Goal: Information Seeking & Learning: Learn about a topic

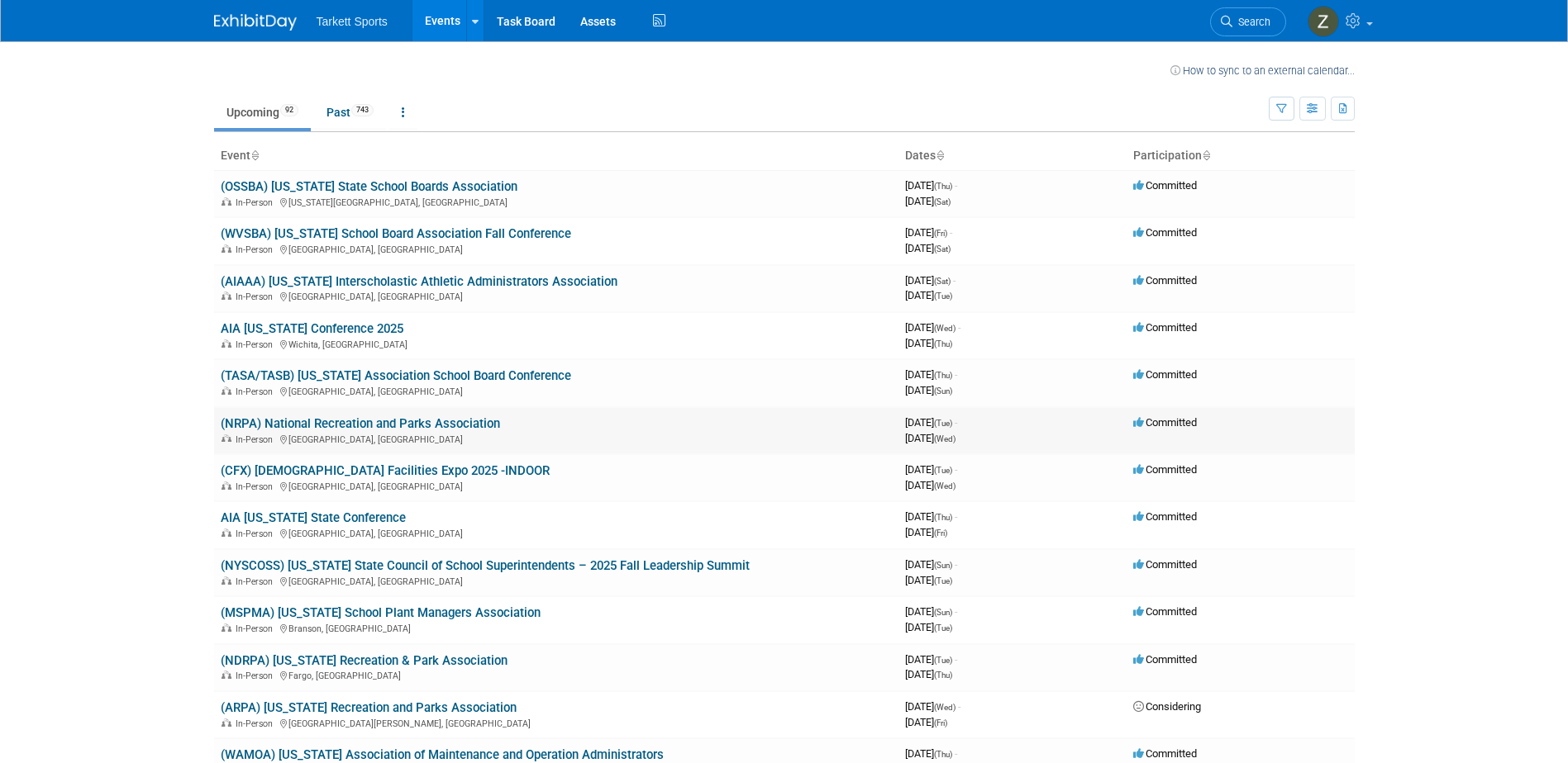
scroll to position [517, 0]
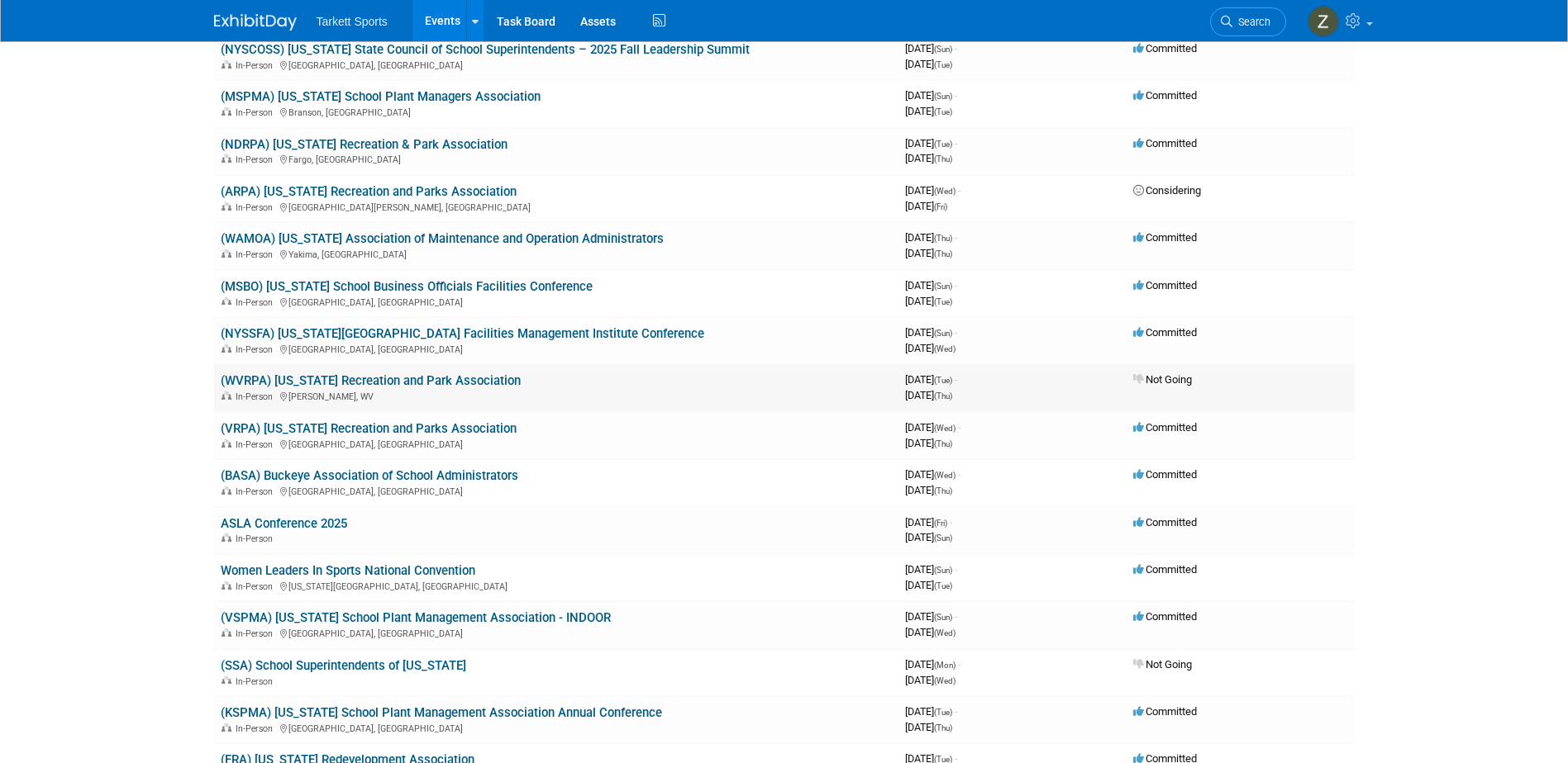
click at [476, 384] on link "(WVRPA) [US_STATE] Recreation and Park Association" at bounding box center [371, 381] width 300 height 15
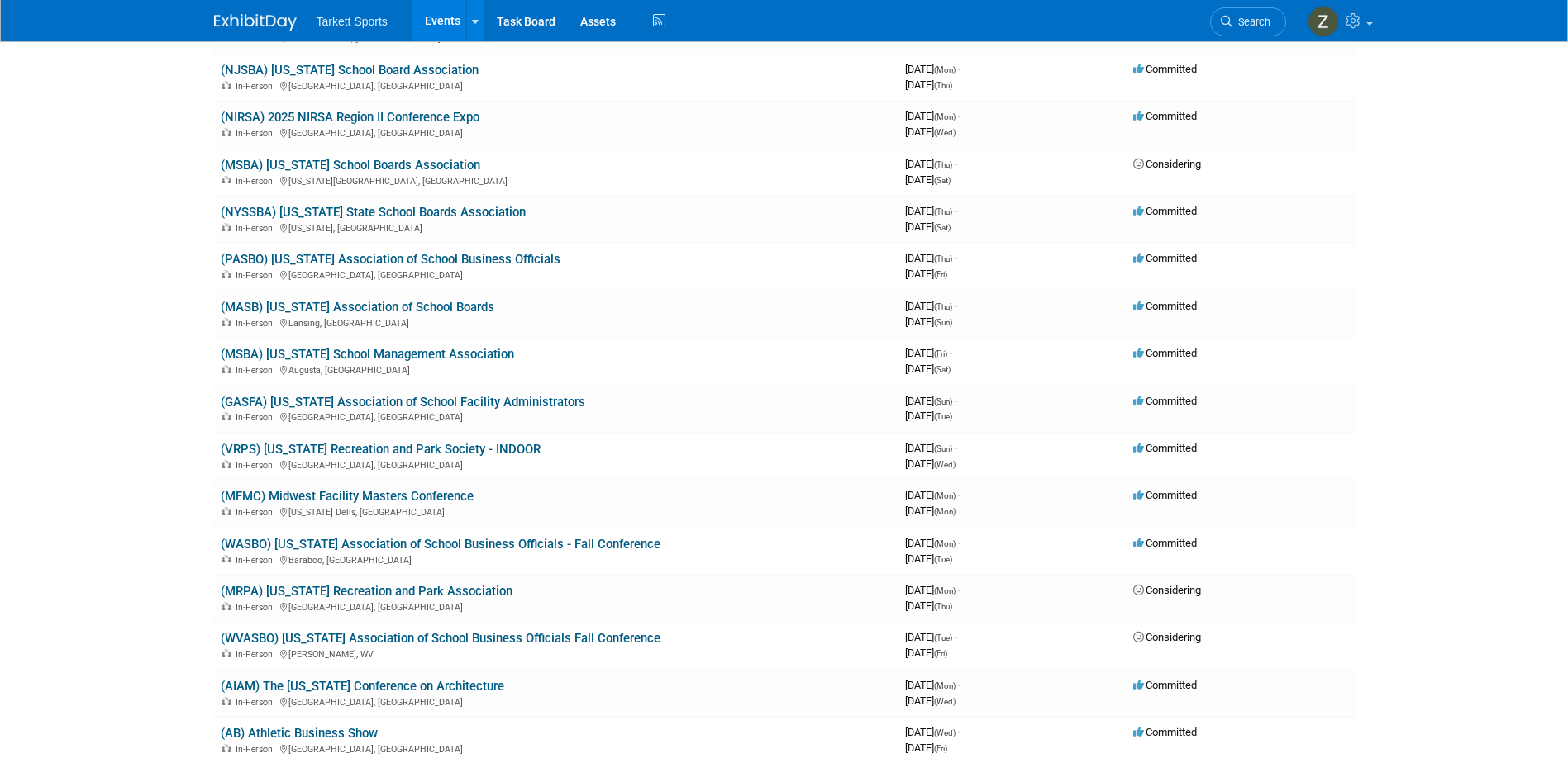
scroll to position [1425, 0]
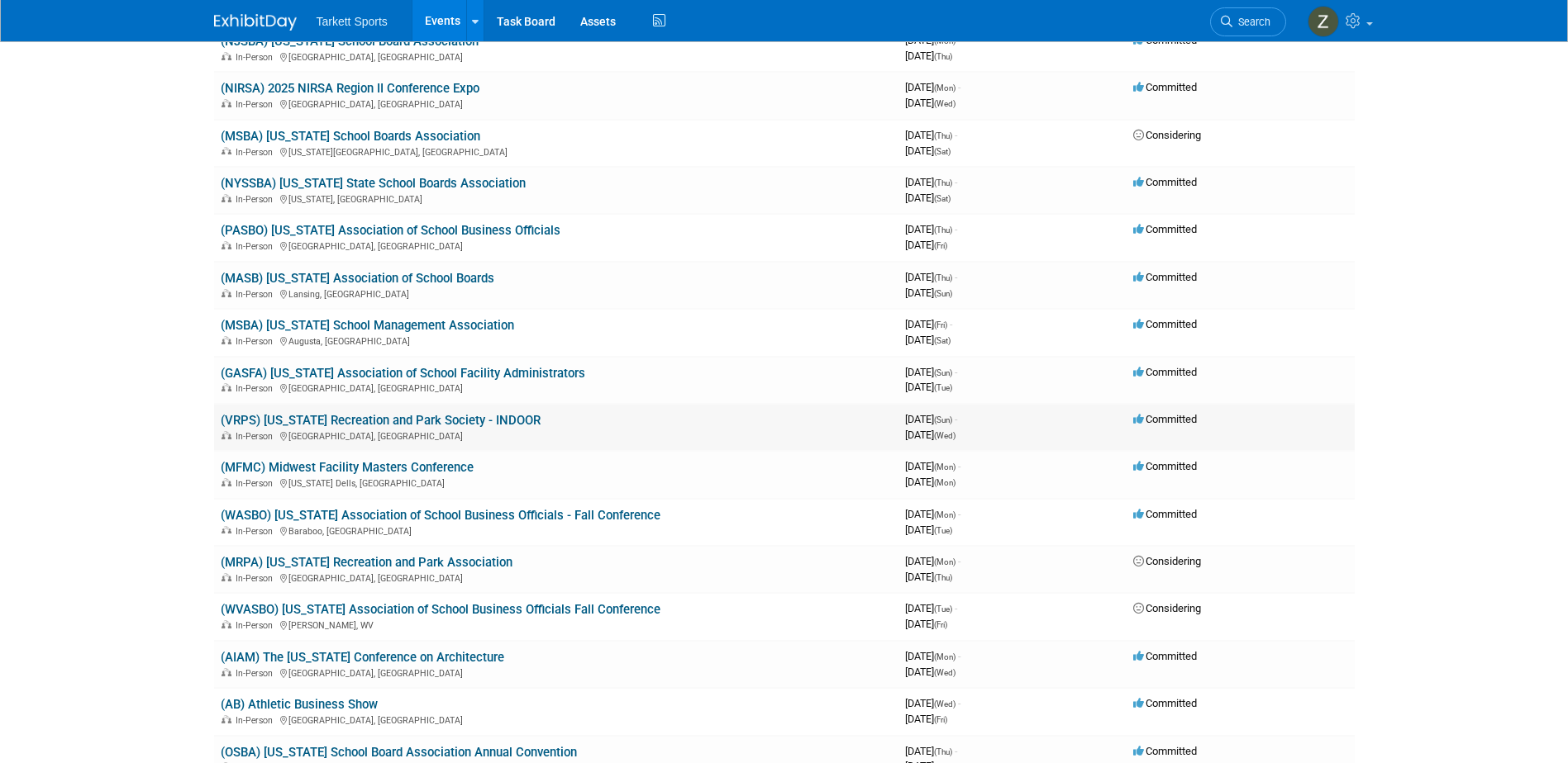
click at [384, 417] on link "(VRPS) [US_STATE] Recreation and Park Society - INDOOR" at bounding box center [381, 420] width 320 height 15
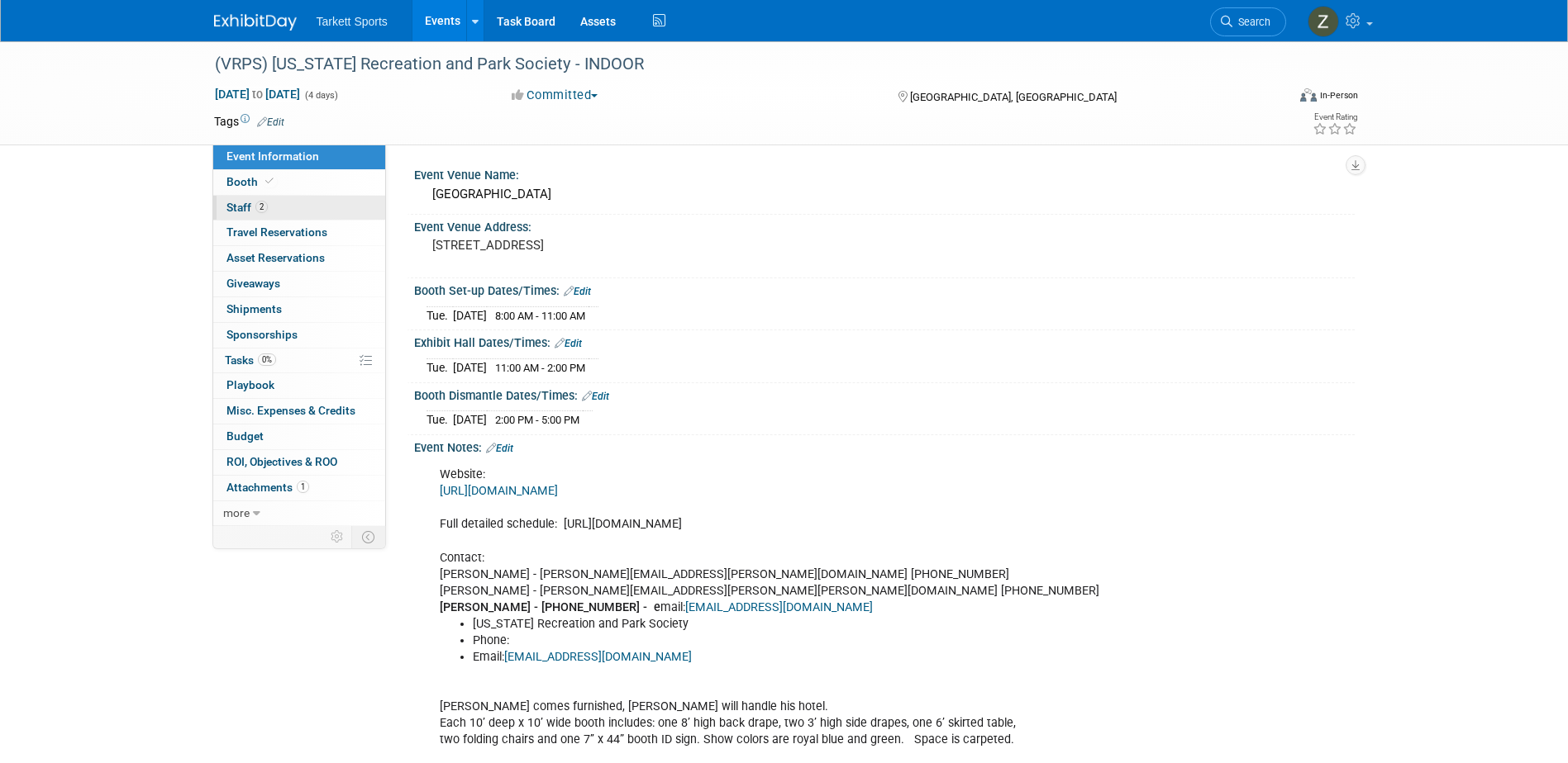
click at [240, 204] on span "Staff 2" at bounding box center [247, 207] width 41 height 13
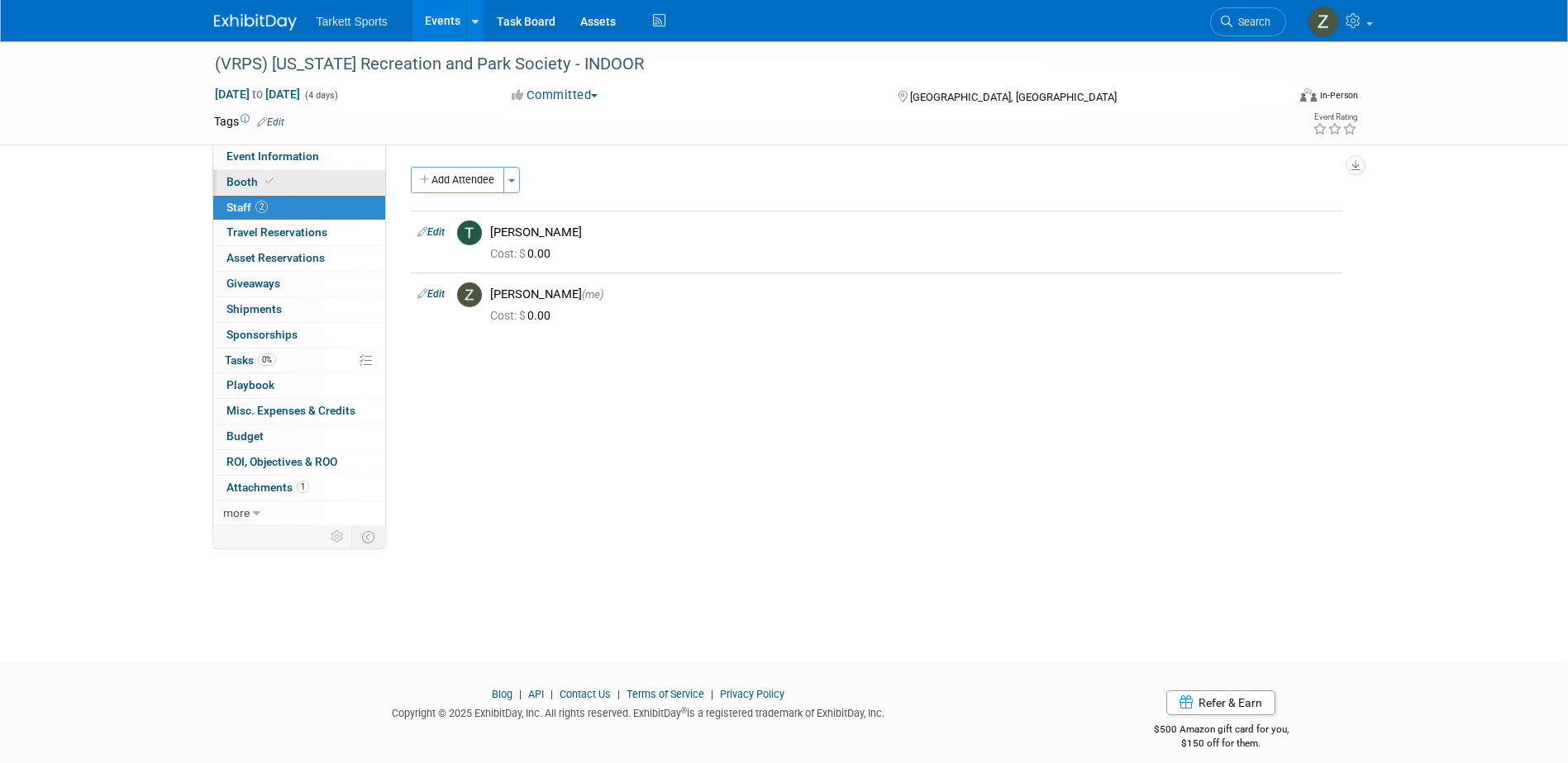
click at [247, 180] on span "Booth" at bounding box center [251, 182] width 50 height 13
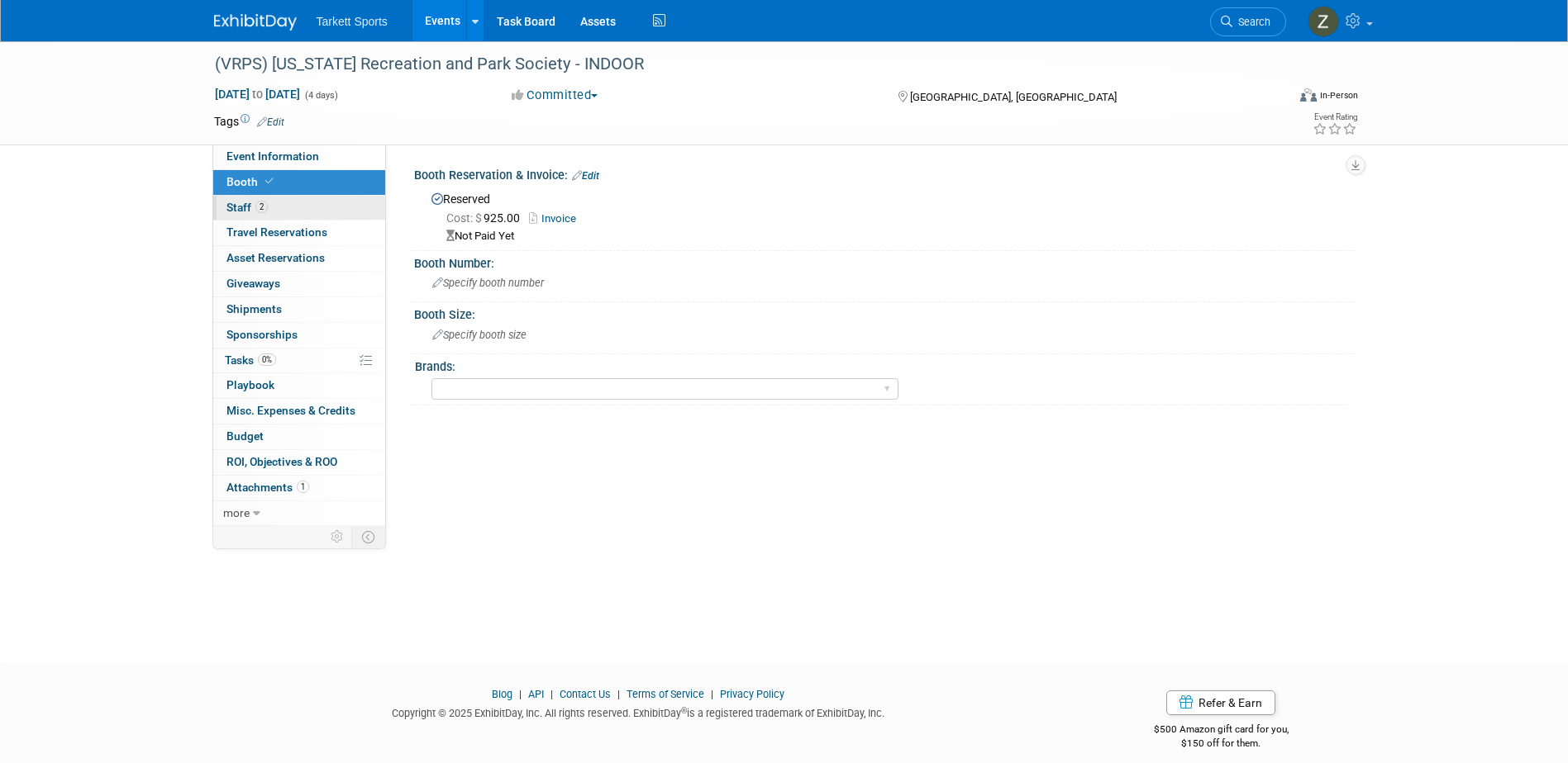
click at [253, 205] on span "Staff 2" at bounding box center [247, 207] width 41 height 13
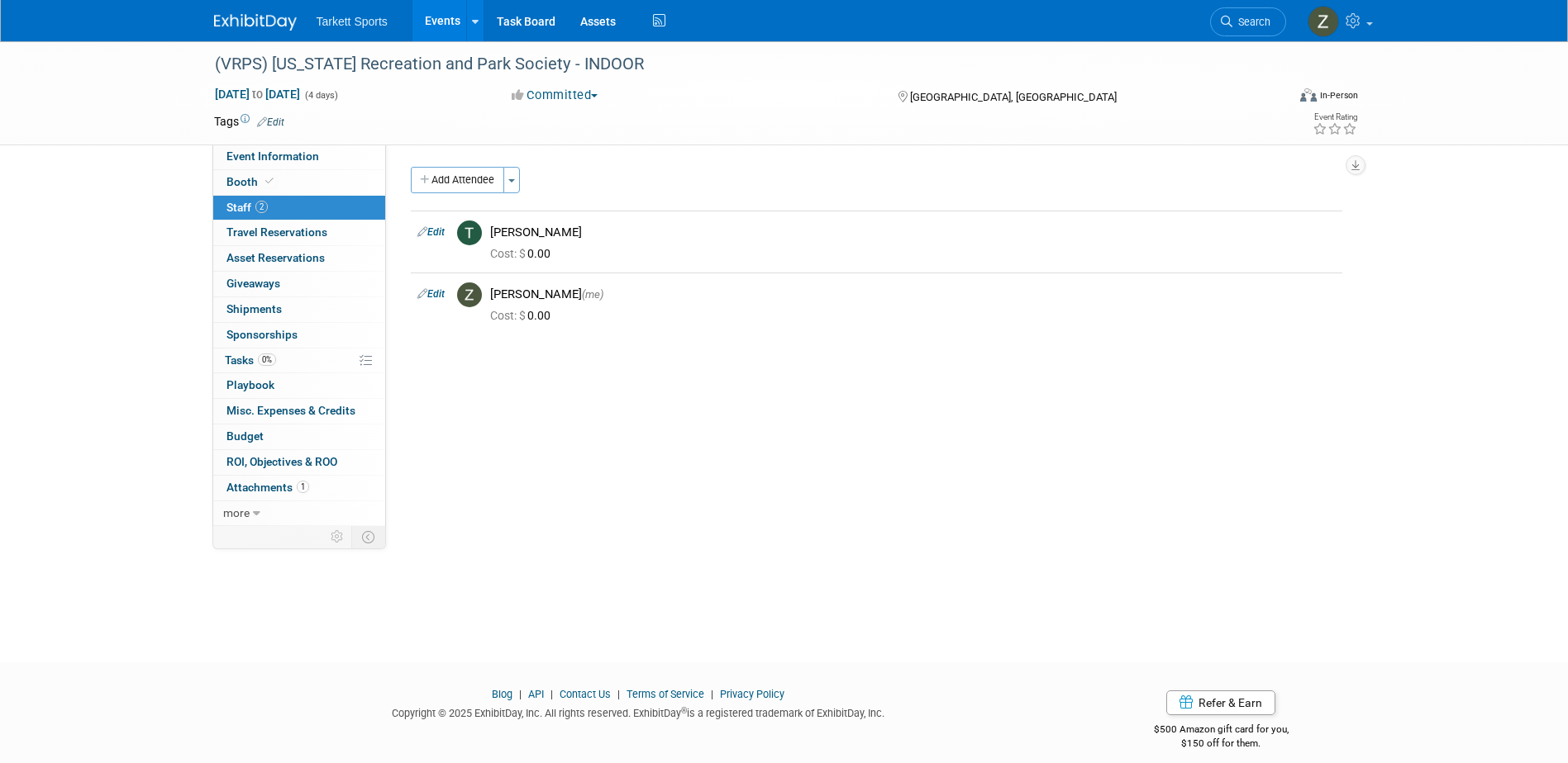
click at [931, 396] on div "Event Venue Name: Hotel Roanoke and Conference Center Event Venue Address: 110 …" at bounding box center [870, 335] width 969 height 382
click at [574, 66] on div "(VRPS) [US_STATE] Recreation and Park Society - INDOOR" at bounding box center [735, 64] width 1052 height 30
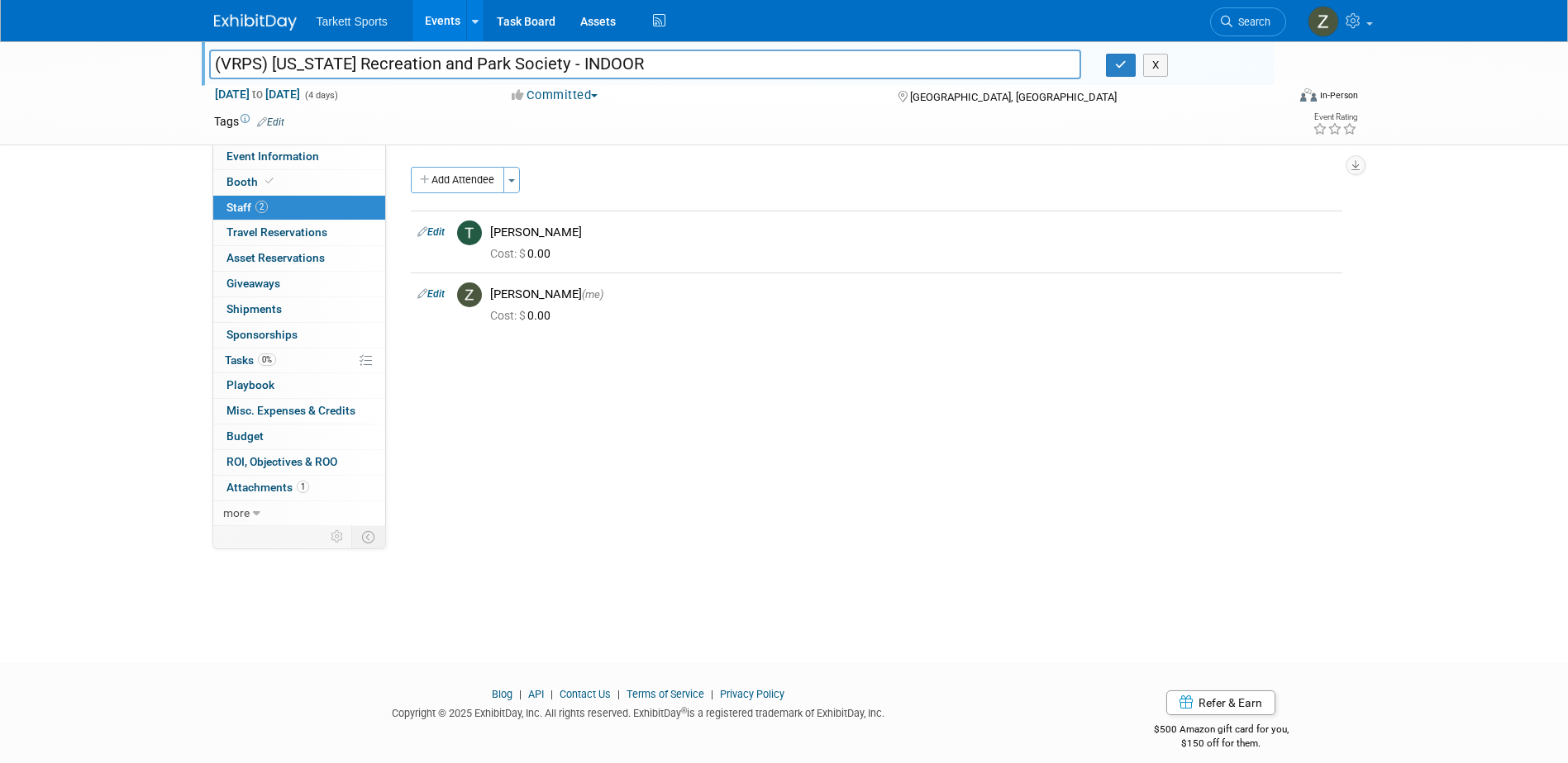
click at [574, 66] on input "(VRPS) [US_STATE] Recreation and Park Society - INDOOR" at bounding box center [646, 64] width 873 height 29
